Goal: Navigation & Orientation: Go to known website

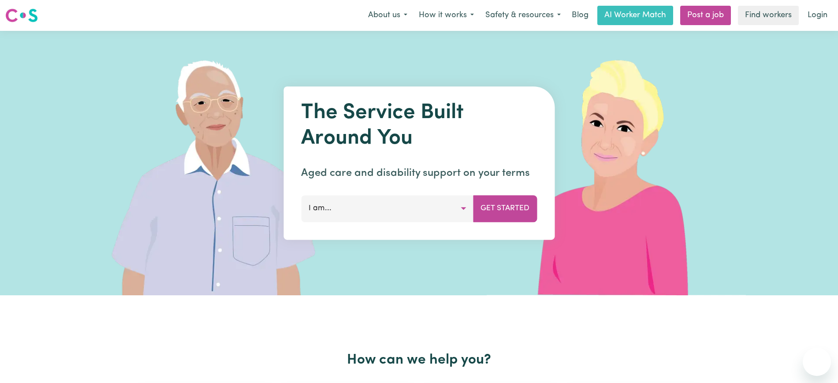
click at [829, 10] on link "Login" at bounding box center [818, 15] width 30 height 19
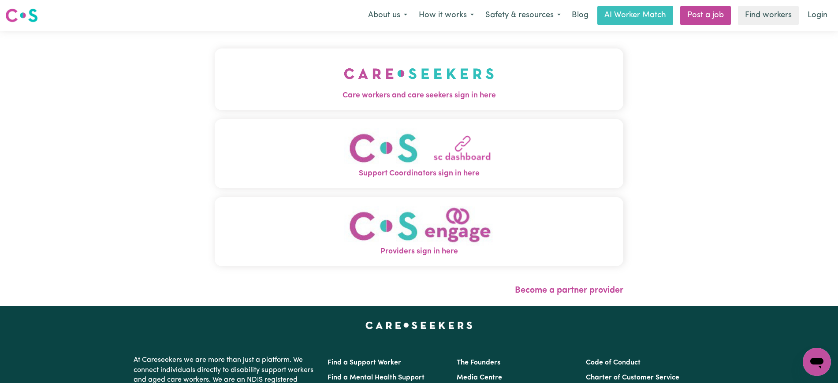
click at [344, 71] on img "Care workers and care seekers sign in here" at bounding box center [419, 73] width 150 height 33
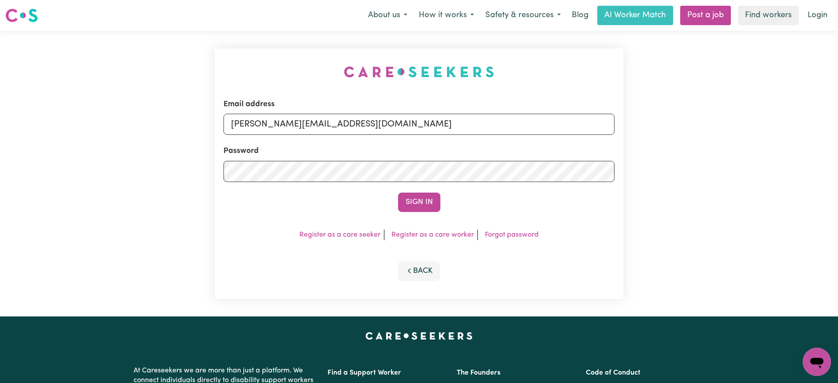
drag, startPoint x: 228, startPoint y: 49, endPoint x: 359, endPoint y: 67, distance: 132.3
click at [233, 47] on div "Email address yvonne@careseekers.com.au Password Sign In Register as a care see…" at bounding box center [418, 174] width 419 height 286
click at [375, 121] on input "yvonne@careseekers.com.au" at bounding box center [419, 124] width 391 height 21
drag, startPoint x: 284, startPoint y: 125, endPoint x: 701, endPoint y: 135, distance: 417.7
click at [701, 135] on div "Email address SUPERUSER~1047182563@qq.com Password Sign In Register as a care s…" at bounding box center [419, 174] width 838 height 286
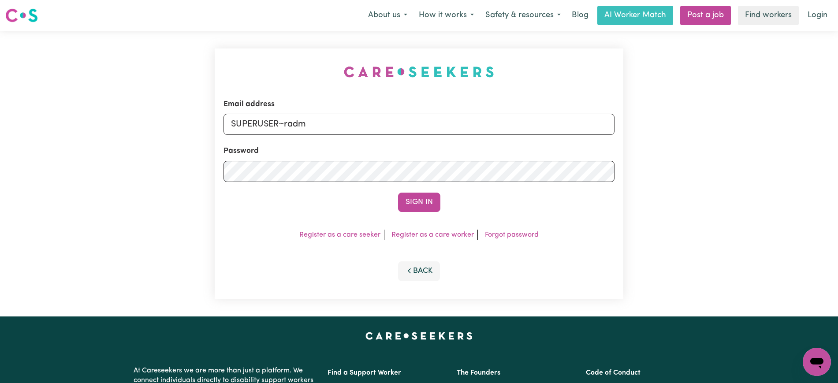
type input "superuser~radmiladinicYS@careseekers.com.au"
click at [398, 193] on button "Sign In" at bounding box center [419, 202] width 42 height 19
